Goal: Information Seeking & Learning: Learn about a topic

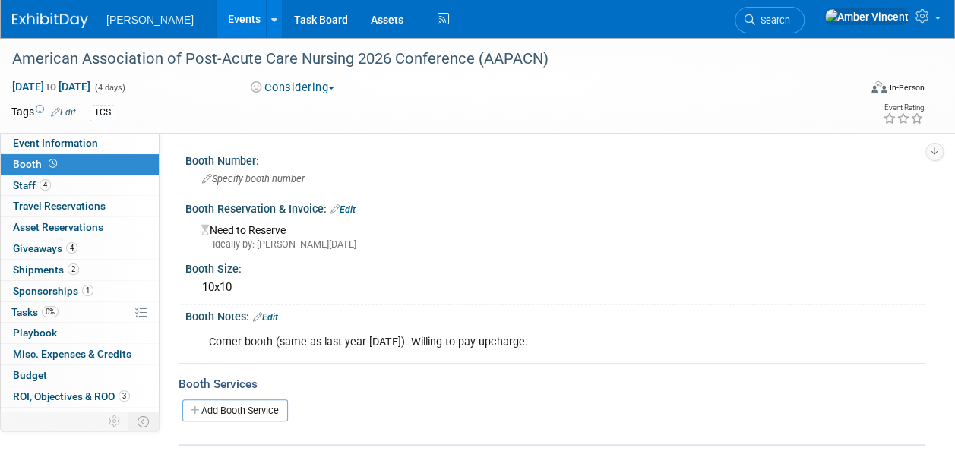
click at [216, 22] on link "Events" at bounding box center [243, 19] width 55 height 38
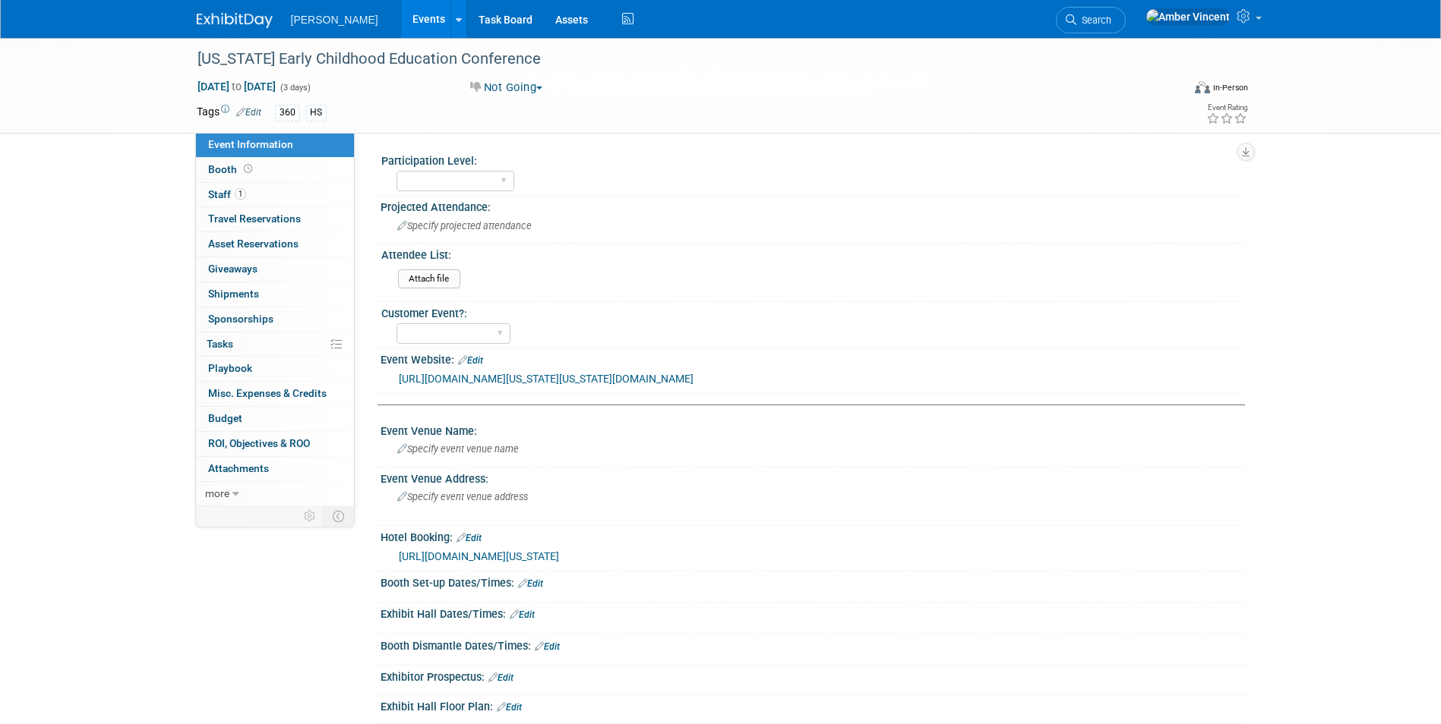
click at [401, 22] on link "Events" at bounding box center [428, 19] width 55 height 38
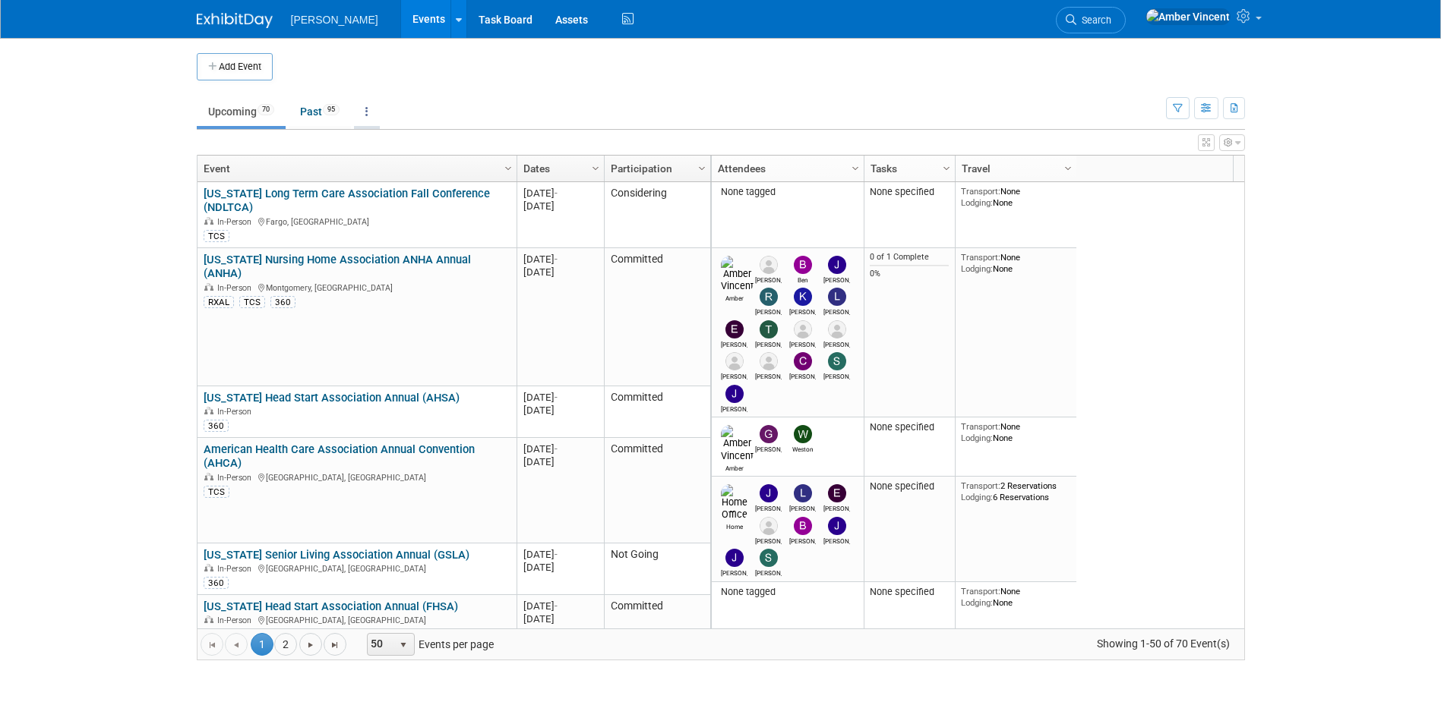
click at [375, 107] on link at bounding box center [367, 111] width 26 height 29
click at [409, 172] on link "Grouped Annually Events grouped by year" at bounding box center [414, 179] width 121 height 33
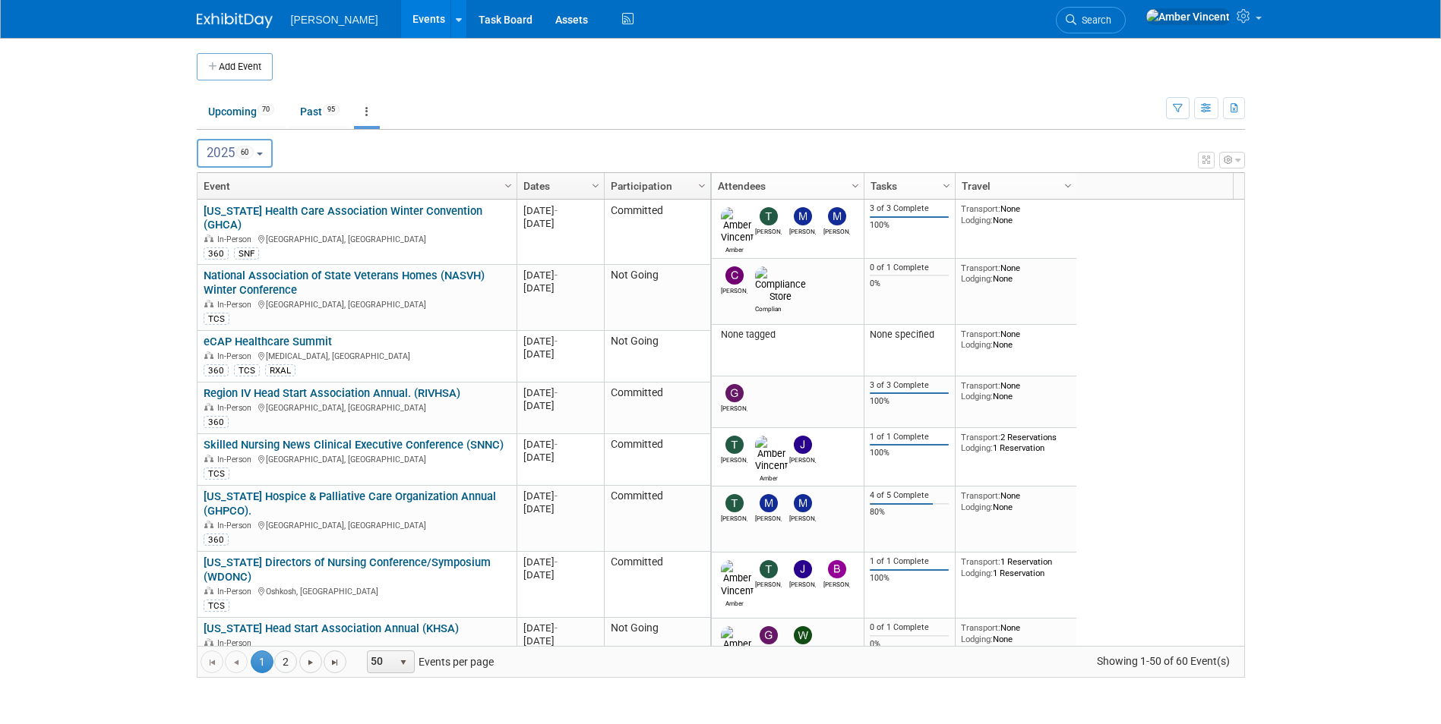
click at [265, 147] on button "2025 60" at bounding box center [235, 153] width 77 height 29
click at [217, 246] on label "2026 56" at bounding box center [237, 251] width 65 height 25
click at [210, 246] on input "2026 56" at bounding box center [205, 251] width 10 height 10
select select "2026"
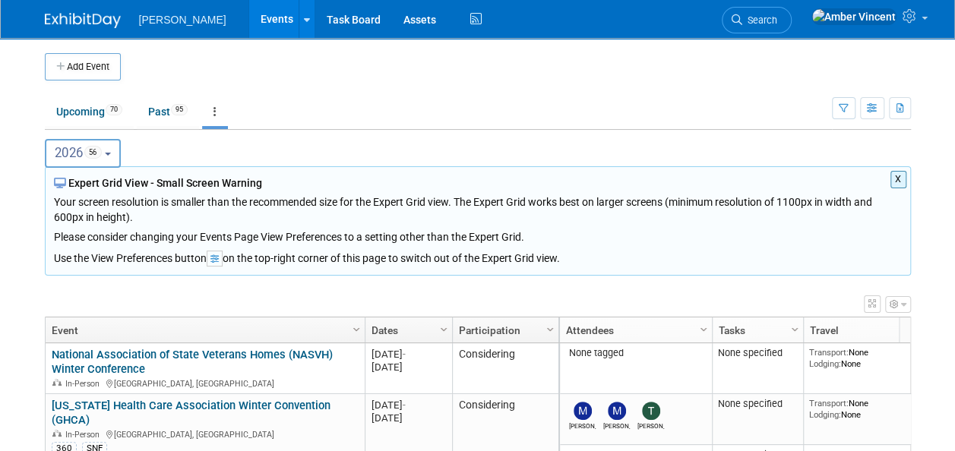
drag, startPoint x: 113, startPoint y: 152, endPoint x: 111, endPoint y: 162, distance: 10.1
click at [111, 153] on b "button" at bounding box center [108, 154] width 6 height 3
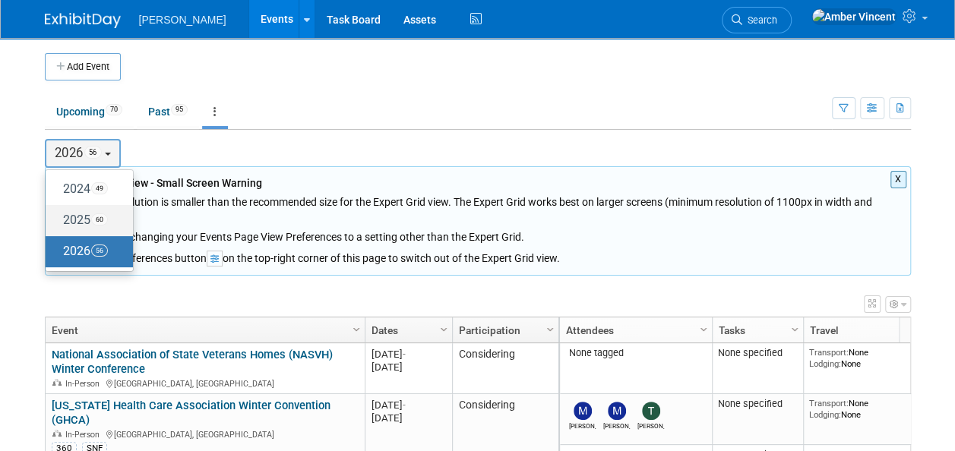
click at [90, 214] on label "2025 60" at bounding box center [85, 220] width 65 height 25
click at [58, 215] on input "2025 60" at bounding box center [53, 220] width 10 height 10
select select "2025"
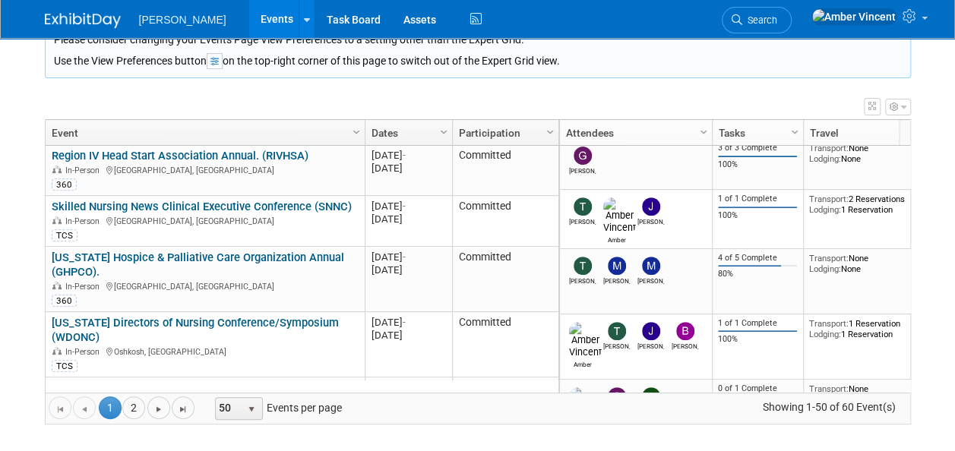
scroll to position [198, 0]
